Goal: Transaction & Acquisition: Subscribe to service/newsletter

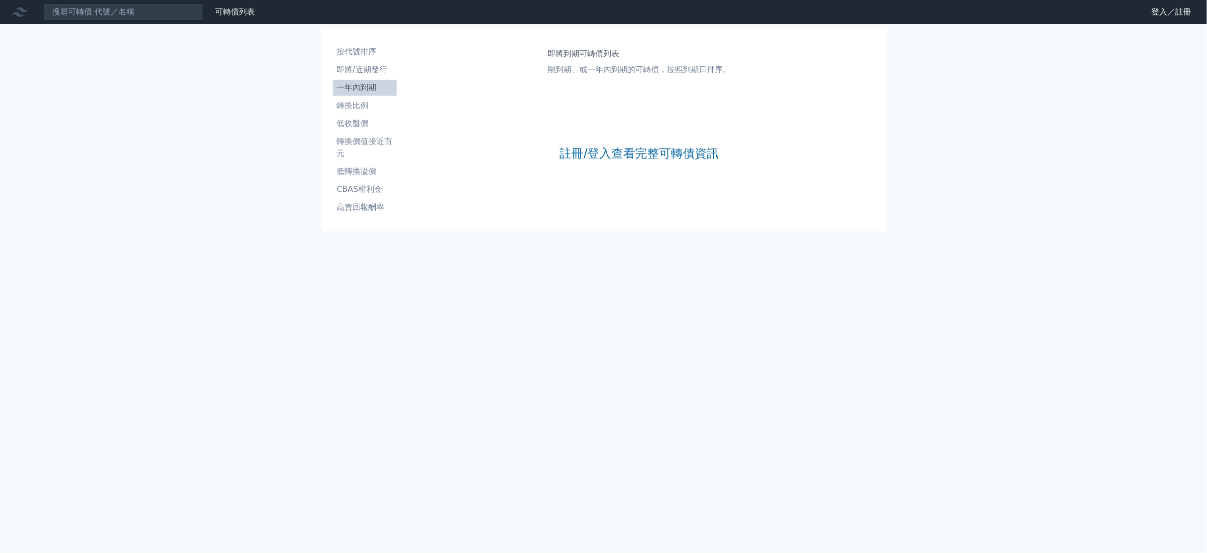
click at [359, 90] on li "一年內到期" at bounding box center [365, 88] width 64 height 12
click at [692, 162] on div "註冊/登入查看完整可轉債資訊" at bounding box center [639, 153] width 159 height 131
click at [692, 149] on link "註冊/登入查看完整可轉債資訊" at bounding box center [639, 153] width 159 height 16
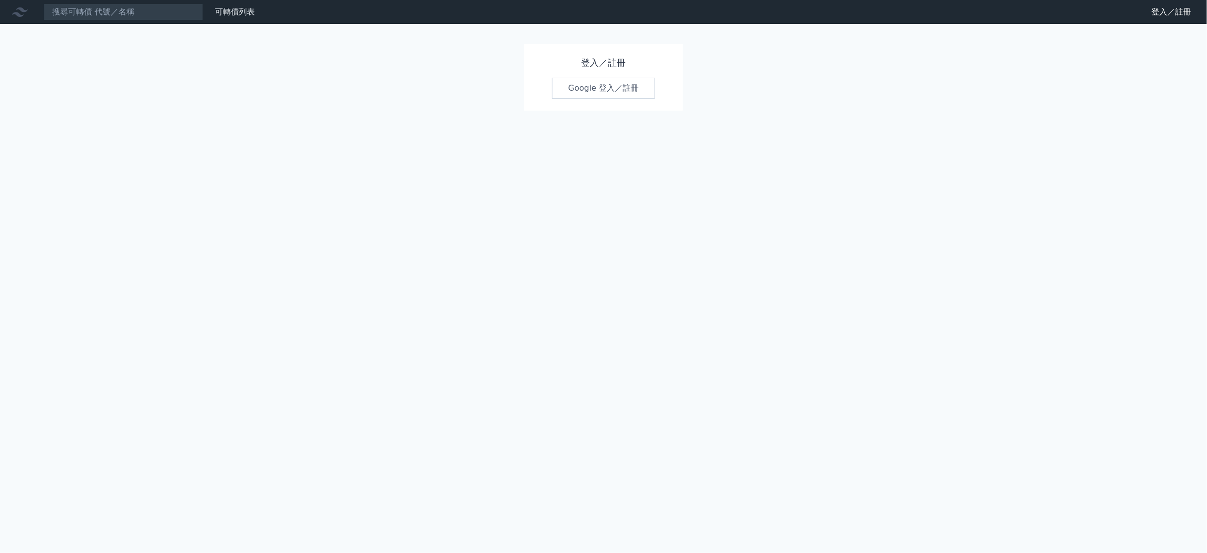
click at [609, 93] on link "Google 登入／註冊" at bounding box center [604, 88] width 104 height 21
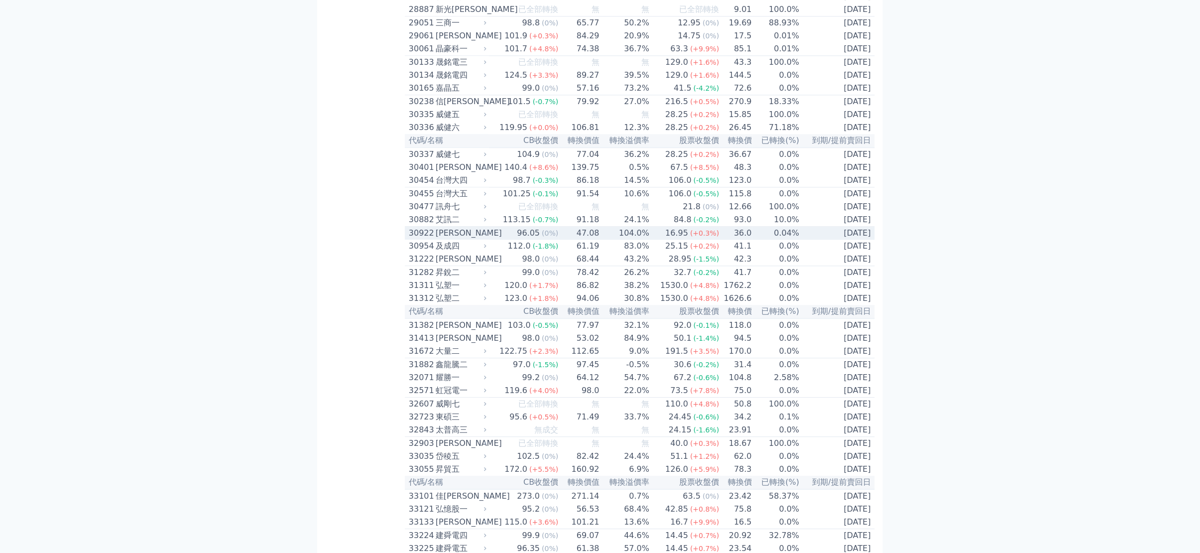
scroll to position [1394, 0]
